Goal: Task Accomplishment & Management: Manage account settings

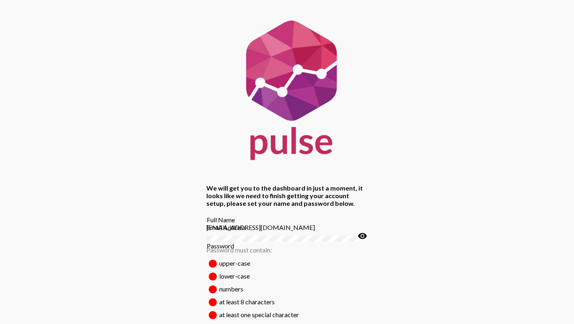
click at [295, 224] on input "Full Name" at bounding box center [287, 220] width 161 height 8
type input "[PERSON_NAME]"
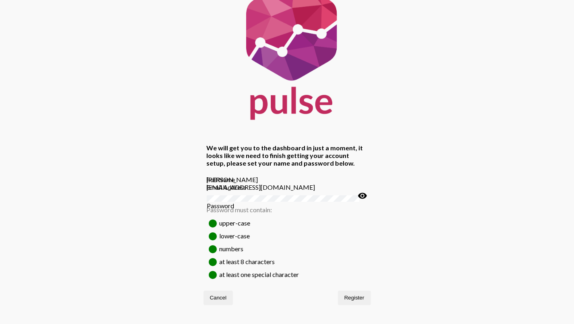
click at [363, 201] on mat-icon "visibility" at bounding box center [363, 196] width 10 height 10
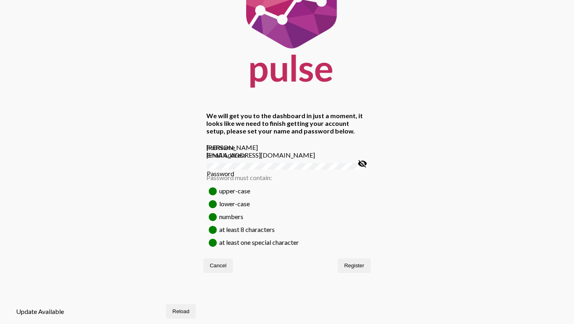
click at [443, 230] on div "We will get you to the dashboard in just a moment, it looks like we need to fin…" at bounding box center [287, 110] width 574 height 365
click at [189, 308] on span "Reload" at bounding box center [180, 311] width 17 height 6
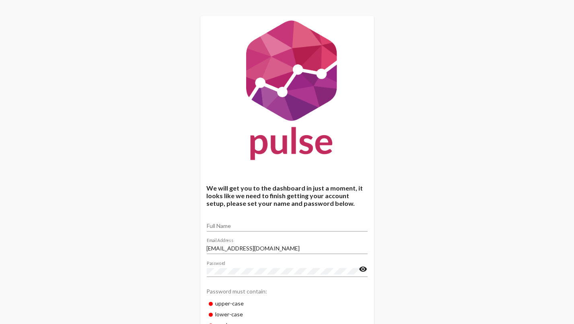
scroll to position [72, 0]
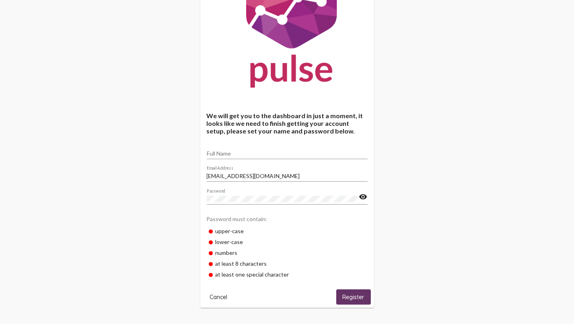
click at [249, 152] on input "Full Name" at bounding box center [287, 153] width 161 height 6
type input "[PERSON_NAME]"
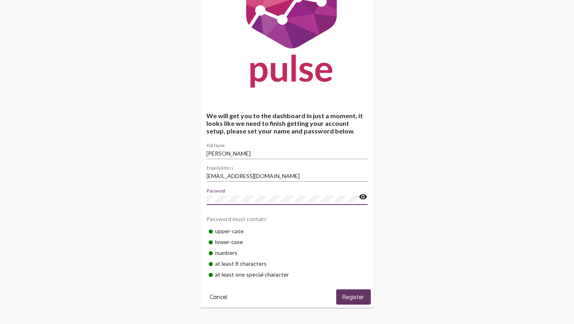
click at [162, 194] on div "We will get you to the dashboard in just a moment, it looks like we need to fin…" at bounding box center [287, 126] width 574 height 396
click at [174, 195] on div "We will get you to the dashboard in just a moment, it looks like we need to fin…" at bounding box center [287, 126] width 574 height 396
click at [358, 298] on span "Register" at bounding box center [354, 297] width 22 height 7
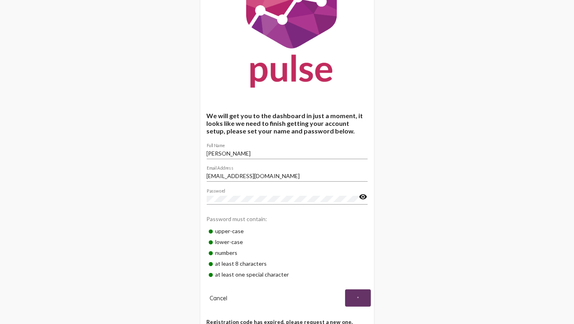
scroll to position [96, 0]
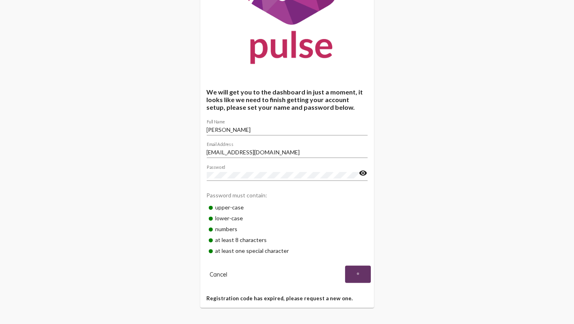
click at [215, 277] on span "Cancel" at bounding box center [219, 274] width 18 height 7
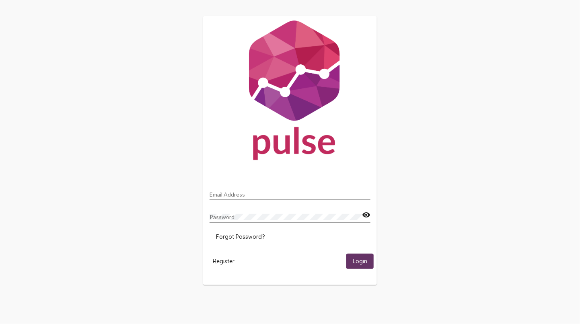
type input "[EMAIL_ADDRESS][DOMAIN_NAME]"
click at [227, 260] on span "Register" at bounding box center [224, 261] width 22 height 7
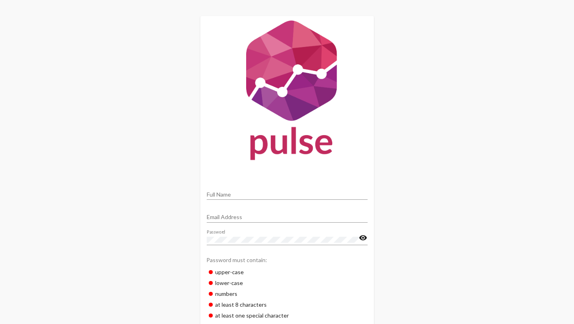
scroll to position [40, 0]
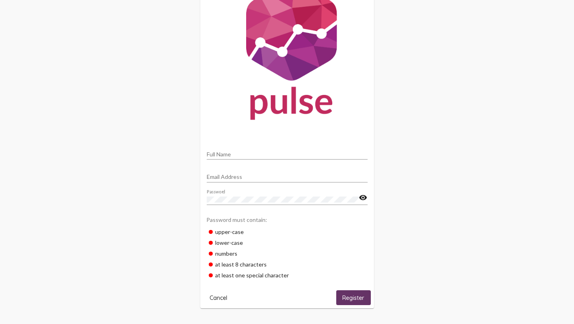
click at [261, 153] on input "Full Name" at bounding box center [287, 154] width 161 height 6
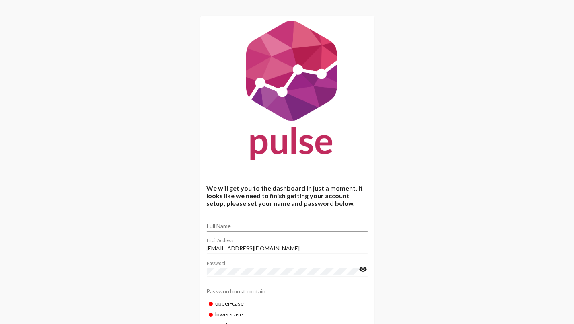
scroll to position [72, 0]
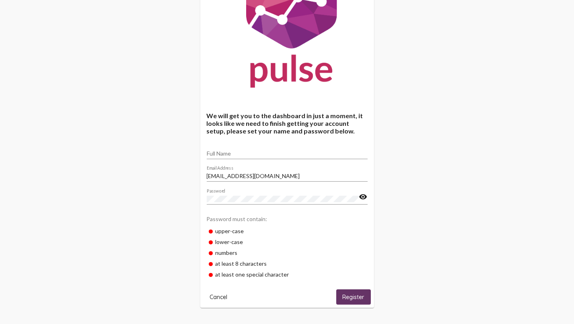
click at [365, 197] on mat-icon "visibility" at bounding box center [363, 197] width 8 height 10
click at [347, 295] on span "Register" at bounding box center [354, 297] width 22 height 7
click at [259, 150] on input "Full Name" at bounding box center [287, 153] width 161 height 6
type input "[PERSON_NAME]"
click at [355, 296] on span "Register" at bounding box center [354, 297] width 22 height 7
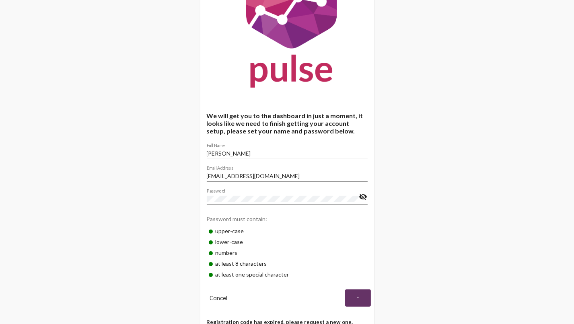
scroll to position [96, 0]
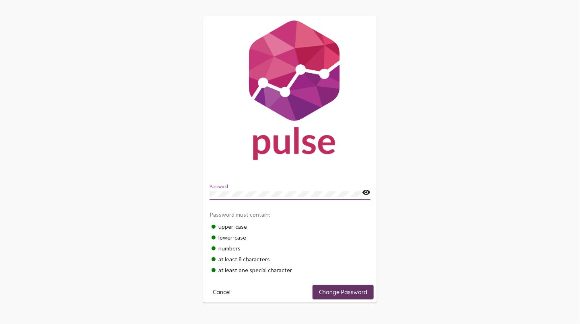
click at [347, 292] on span "Change Password" at bounding box center [343, 292] width 48 height 7
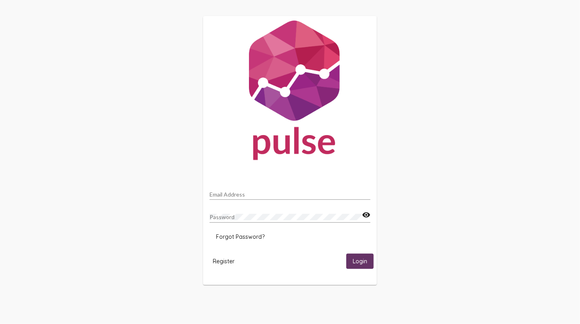
type input "[EMAIL_ADDRESS][DOMAIN_NAME]"
click at [364, 214] on mat-icon "visibility" at bounding box center [366, 215] width 8 height 10
click at [162, 213] on div "[EMAIL_ADDRESS][DOMAIN_NAME] Email Address Password visibility_off Forgot Passw…" at bounding box center [290, 150] width 580 height 301
click at [359, 263] on span "Login" at bounding box center [360, 261] width 14 height 7
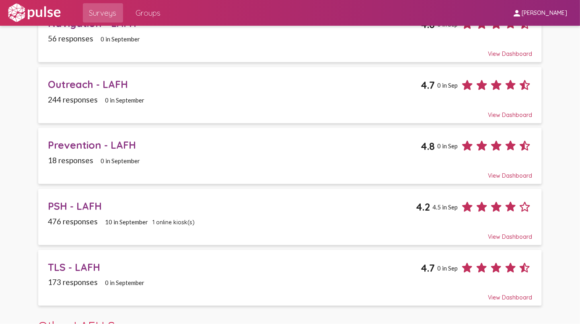
scroll to position [400, 0]
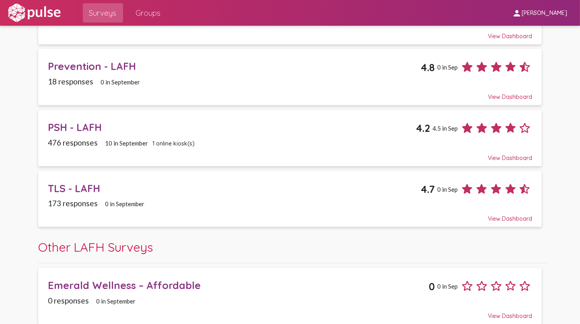
click at [492, 312] on div "View Dashboard" at bounding box center [290, 312] width 484 height 14
